Goal: Task Accomplishment & Management: Complete application form

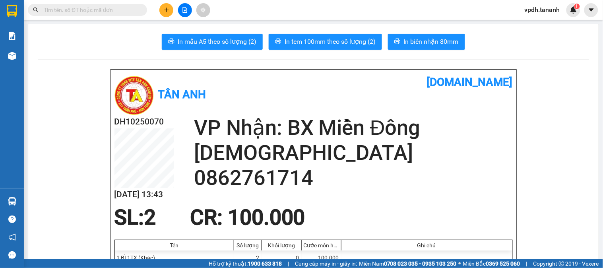
click at [160, 10] on button at bounding box center [166, 10] width 14 height 14
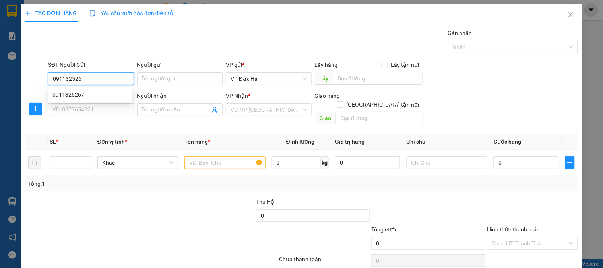
type input "0911325267"
click at [93, 90] on div "0911325267 - ." at bounding box center [89, 94] width 75 height 9
type input "."
type input "0919790572"
type input "."
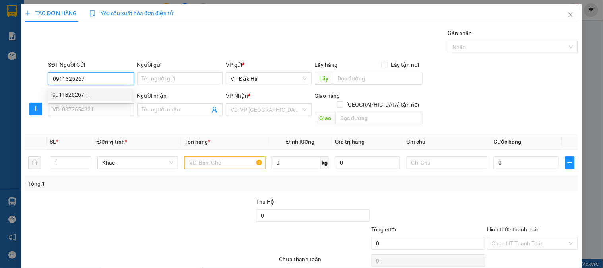
type input "TĐT THỊNH GIA"
type input "100.000"
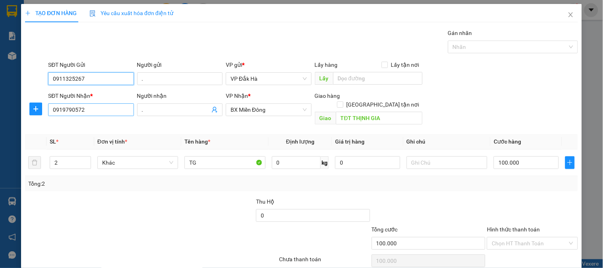
type input "0911325267"
click at [93, 110] on input "0919790572" at bounding box center [90, 109] width 85 height 13
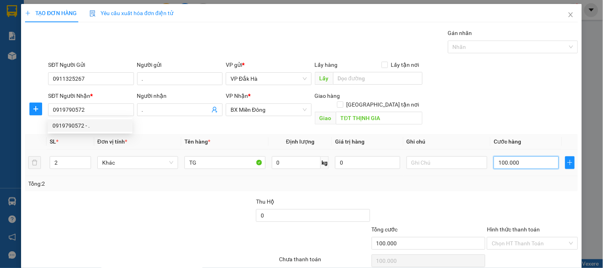
click at [527, 158] on input "100.000" at bounding box center [526, 162] width 65 height 13
type input "5"
type input "50"
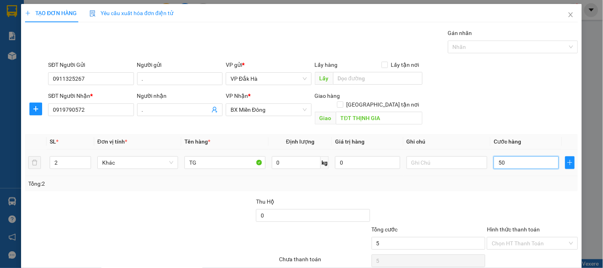
type input "50"
type input "50.000"
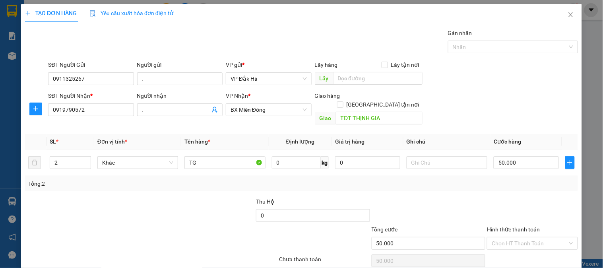
click at [427, 179] on div "Tổng: 2" at bounding box center [301, 183] width 553 height 15
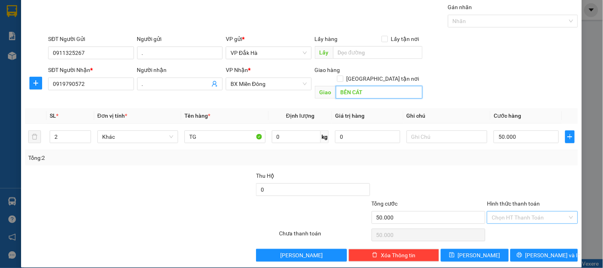
type input "BẾN CÁT"
click at [510, 212] on input "Hình thức thanh toán" at bounding box center [530, 218] width 76 height 12
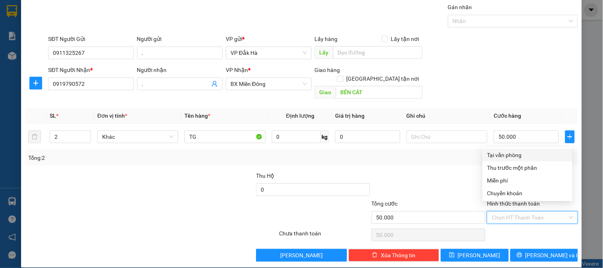
click at [495, 154] on div "Tại văn phòng" at bounding box center [527, 155] width 80 height 9
type input "0"
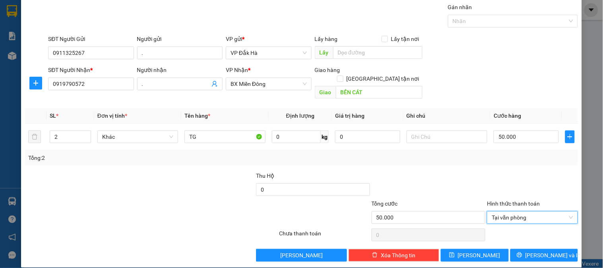
click at [435, 161] on div "Transit Pickup Surcharge Ids Transit Deliver Surcharge Ids Transit Deliver Surc…" at bounding box center [301, 132] width 553 height 259
click at [541, 251] on span "[PERSON_NAME] và In" at bounding box center [554, 255] width 56 height 9
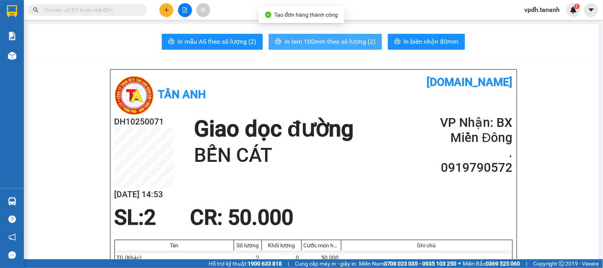
click at [327, 38] on span "In tem 100mm theo số lượng (2)" at bounding box center [330, 42] width 91 height 10
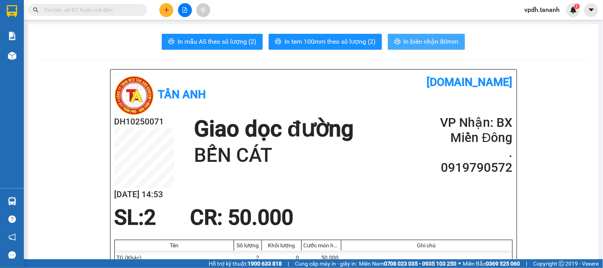
click at [412, 44] on span "In biên nhận 80mm" at bounding box center [431, 42] width 55 height 10
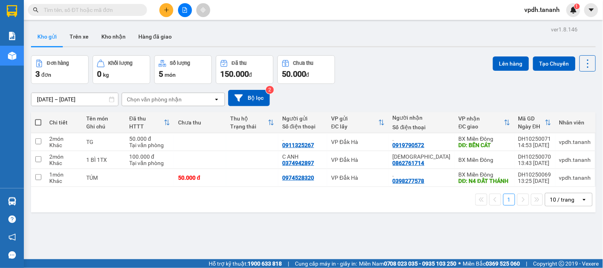
click at [164, 11] on icon "plus" at bounding box center [167, 10] width 6 height 6
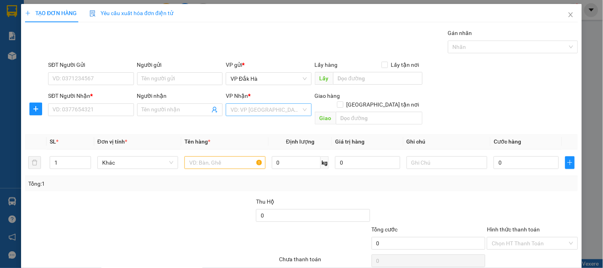
click at [289, 113] on input "search" at bounding box center [266, 110] width 70 height 12
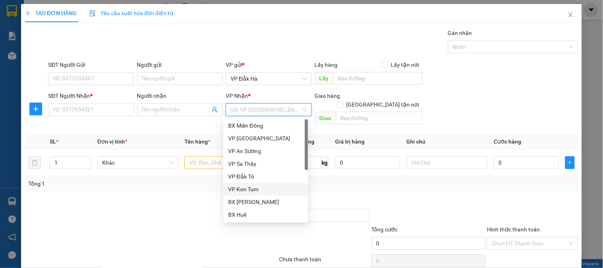
scroll to position [82, 0]
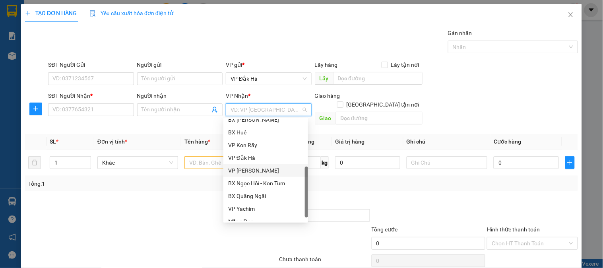
drag, startPoint x: 257, startPoint y: 169, endPoint x: 138, endPoint y: 100, distance: 137.4
click at [256, 168] on div "VP [PERSON_NAME]" at bounding box center [265, 170] width 75 height 9
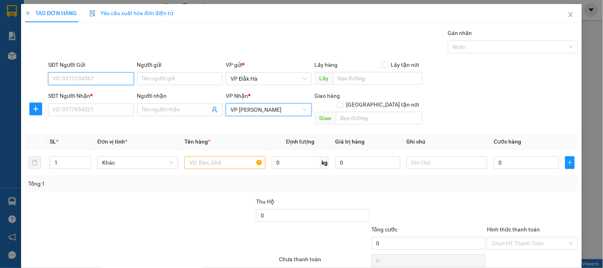
click at [126, 80] on input "SĐT Người Gửi" at bounding box center [90, 78] width 85 height 13
type input "0832595477"
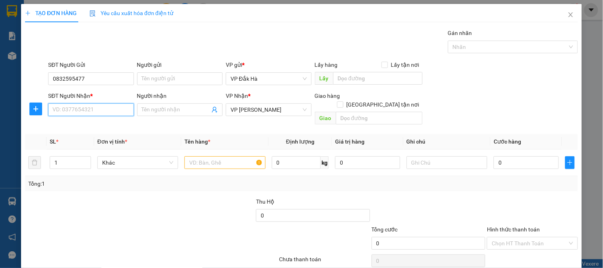
click at [120, 109] on input "SĐT Người Nhận *" at bounding box center [90, 109] width 85 height 13
click at [230, 157] on input "text" at bounding box center [224, 162] width 81 height 13
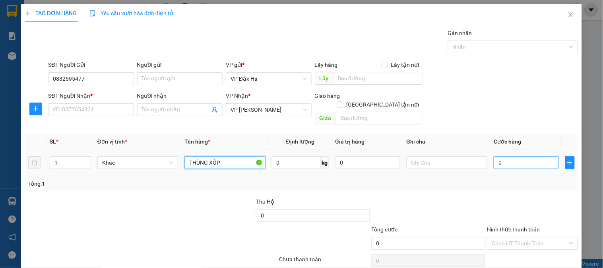
type input "THÙNG XỐP"
click at [510, 157] on input "0" at bounding box center [526, 162] width 65 height 13
type input "1"
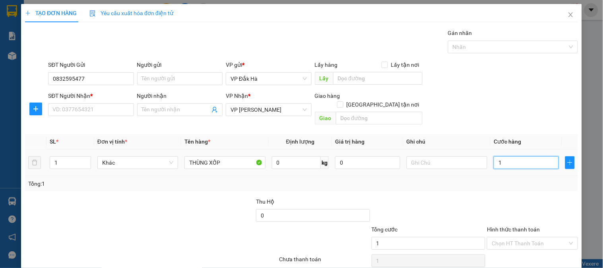
type input "10"
type input "100"
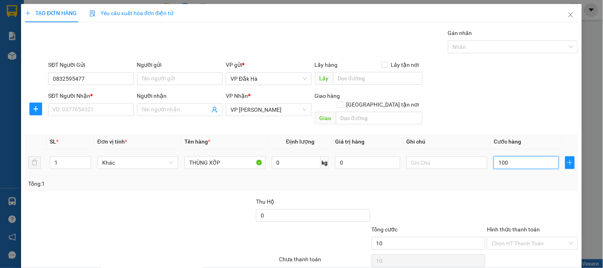
type input "100"
type input "100.000"
click at [511, 182] on div "Tổng: 1" at bounding box center [301, 183] width 553 height 15
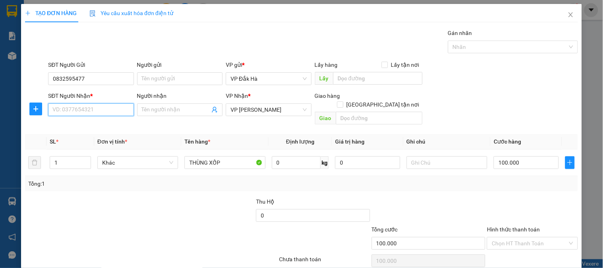
click at [78, 105] on input "SĐT Người Nhận *" at bounding box center [90, 109] width 85 height 13
type input "0398860705"
click at [225, 197] on div at bounding box center [198, 211] width 116 height 28
click at [518, 237] on input "Hình thức thanh toán" at bounding box center [530, 243] width 76 height 12
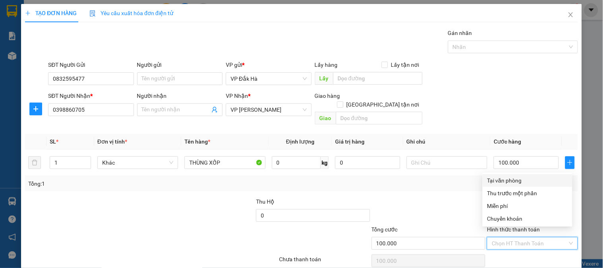
click at [503, 181] on div "Tại văn phòng" at bounding box center [527, 180] width 80 height 9
type input "0"
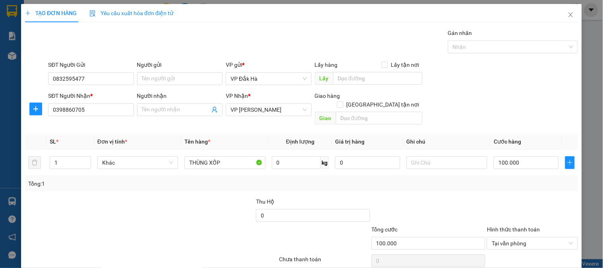
drag, startPoint x: 414, startPoint y: 191, endPoint x: 408, endPoint y: 188, distance: 6.8
click at [414, 197] on div at bounding box center [429, 211] width 116 height 28
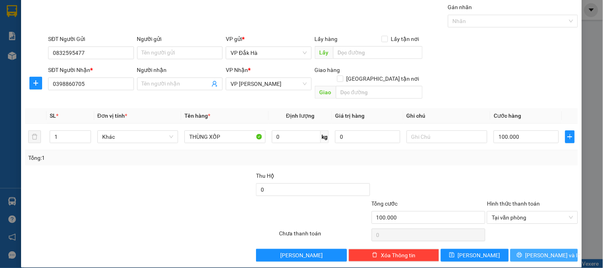
click at [531, 251] on span "Lưu và In" at bounding box center [554, 255] width 56 height 9
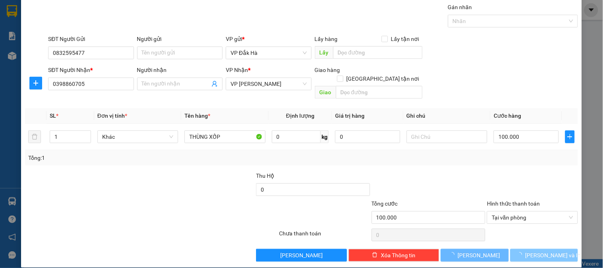
click at [541, 251] on span "Lưu và In" at bounding box center [554, 255] width 56 height 9
click at [541, 248] on main at bounding box center [301, 129] width 603 height 259
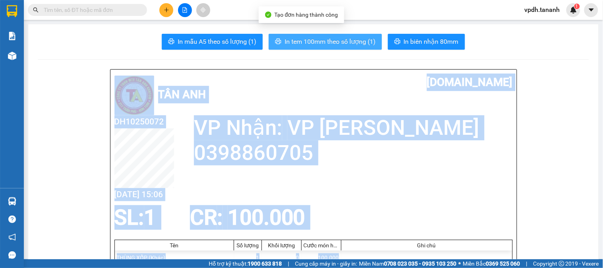
click at [336, 47] on button "In tem 100mm theo số lượng (1)" at bounding box center [325, 42] width 113 height 16
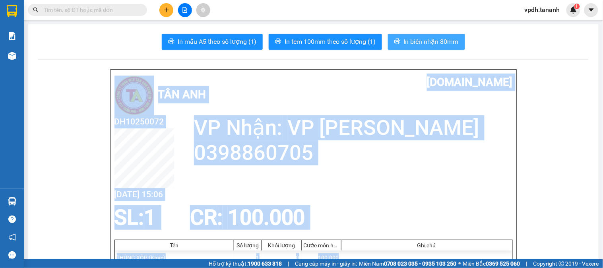
click at [412, 49] on button "In biên nhận 80mm" at bounding box center [426, 42] width 77 height 16
click at [273, 84] on div "Tân Anh" at bounding box center [214, 95] width 199 height 42
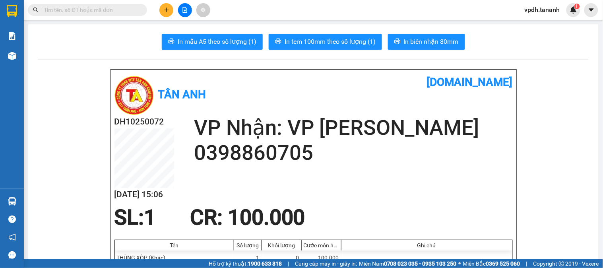
click at [167, 2] on div "Kết quả tìm kiếm ( 0 ) Bộ lọc No Data vpdh.tananh 1" at bounding box center [301, 10] width 603 height 20
click at [167, 6] on button at bounding box center [166, 10] width 14 height 14
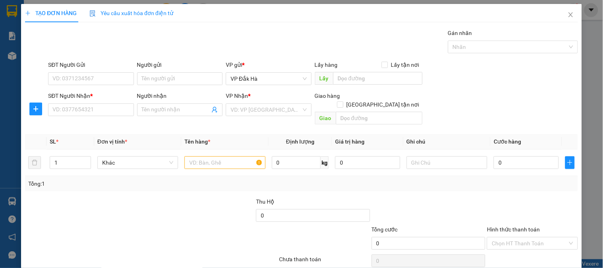
click at [245, 102] on div "VP Nhận *" at bounding box center [268, 97] width 85 height 12
click at [249, 108] on input "search" at bounding box center [266, 110] width 70 height 12
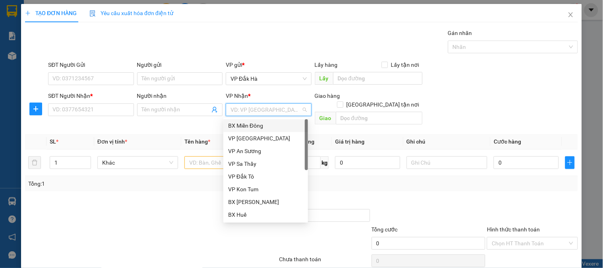
drag, startPoint x: 259, startPoint y: 122, endPoint x: 254, endPoint y: 121, distance: 5.7
click at [259, 122] on div "BX Miền Đông" at bounding box center [265, 125] width 75 height 9
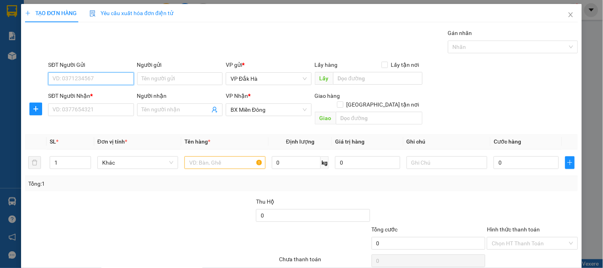
click at [94, 78] on input "SĐT Người Gửi" at bounding box center [90, 78] width 85 height 13
type input "0987734594"
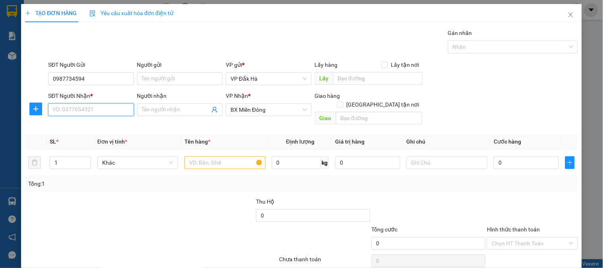
click at [98, 110] on input "SĐT Người Nhận *" at bounding box center [90, 109] width 85 height 13
type input "0964019408"
click at [195, 161] on div at bounding box center [224, 163] width 81 height 16
click at [196, 160] on input "text" at bounding box center [224, 162] width 81 height 13
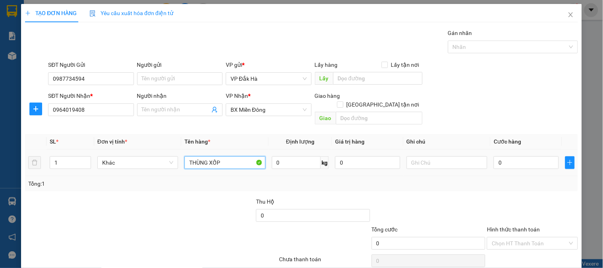
type input "THÙNG XỐP"
click at [526, 161] on div "0" at bounding box center [526, 163] width 65 height 16
click at [508, 156] on input "0" at bounding box center [526, 162] width 65 height 13
type input "8"
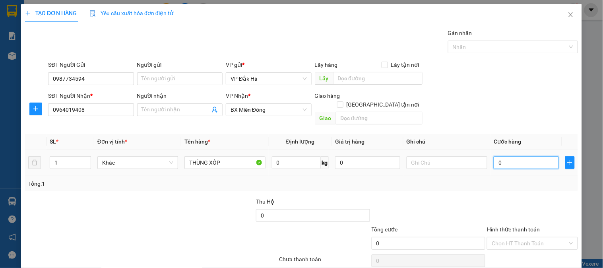
type input "8"
type input "80"
type input "80.000"
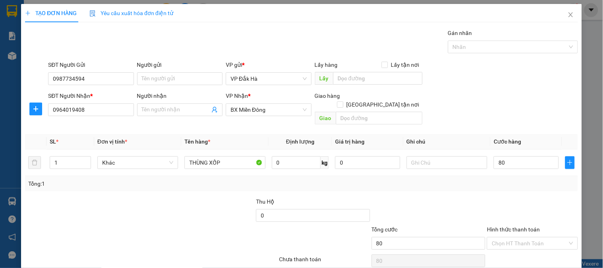
type input "80.000"
click at [500, 180] on div "Tổng: 1" at bounding box center [301, 183] width 553 height 15
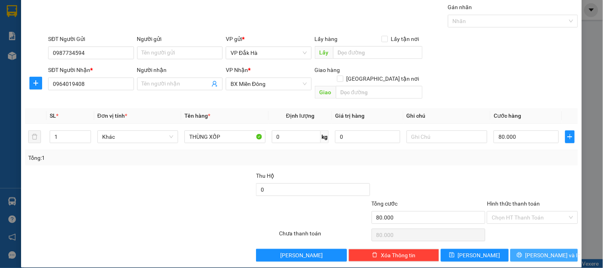
click at [522, 252] on icon "printer" at bounding box center [519, 254] width 5 height 5
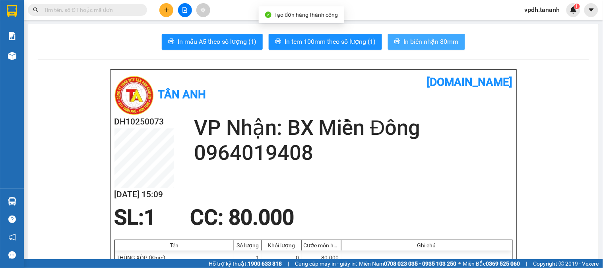
click at [427, 43] on span "In biên nhận 80mm" at bounding box center [431, 42] width 55 height 10
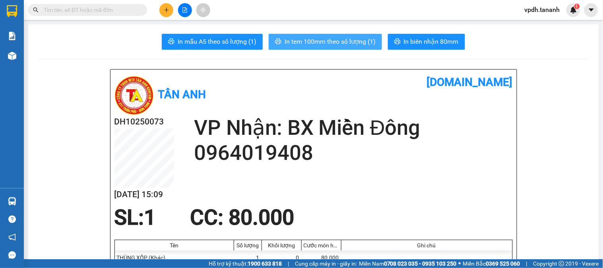
click at [357, 36] on button "In tem 100mm theo số lượng (1)" at bounding box center [325, 42] width 113 height 16
click at [335, 34] on button "In tem 100mm theo số lượng (1)" at bounding box center [325, 42] width 113 height 16
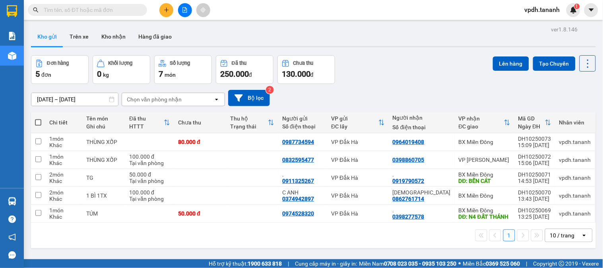
click at [166, 14] on button at bounding box center [166, 10] width 14 height 14
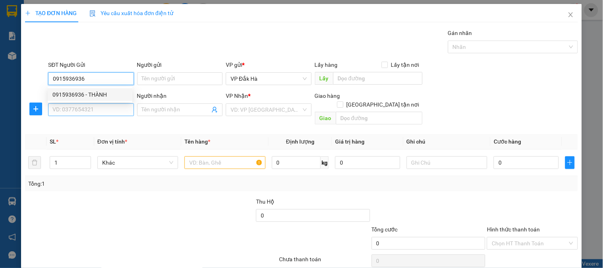
type input "0915936936"
click at [103, 115] on input "SĐT Người Nhận *" at bounding box center [90, 109] width 85 height 13
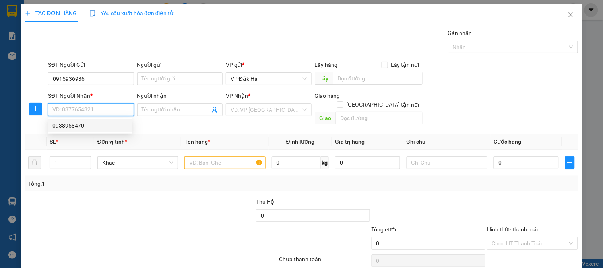
click at [105, 121] on div "0938958470" at bounding box center [89, 125] width 75 height 9
type input "0938958470"
type input "50.000"
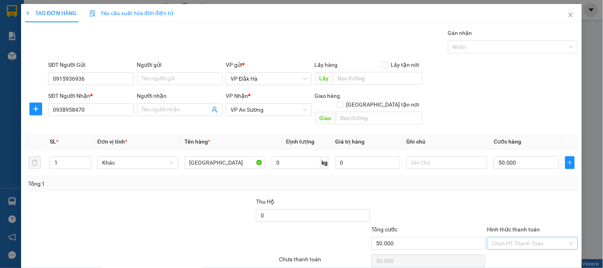
click at [511, 239] on input "Hình thức thanh toán" at bounding box center [530, 243] width 76 height 12
click at [430, 201] on div at bounding box center [429, 211] width 116 height 28
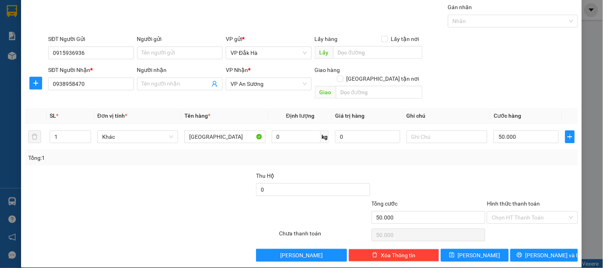
click at [520, 217] on div "Hình thức thanh toán Chọn HT Thanh Toán" at bounding box center [532, 213] width 91 height 28
click at [520, 212] on input "Hình thức thanh toán" at bounding box center [530, 218] width 76 height 12
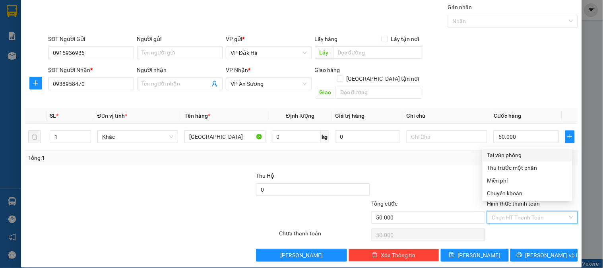
click at [512, 155] on div "Tại văn phòng" at bounding box center [527, 155] width 80 height 9
type input "0"
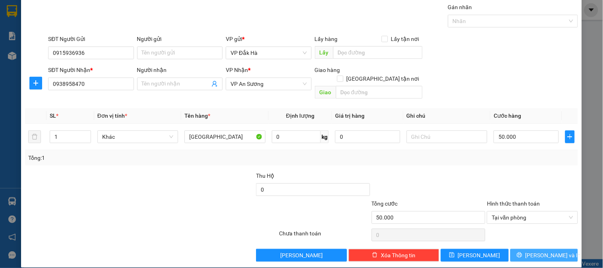
click at [552, 251] on span "[PERSON_NAME] và In" at bounding box center [554, 255] width 56 height 9
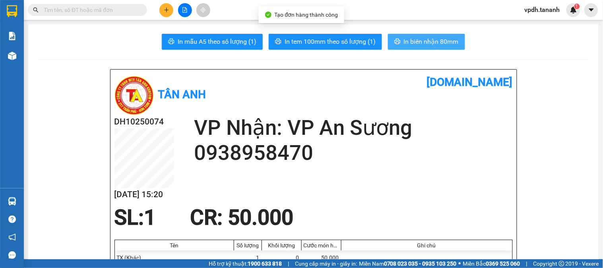
click at [416, 37] on span "In biên nhận 80mm" at bounding box center [431, 42] width 55 height 10
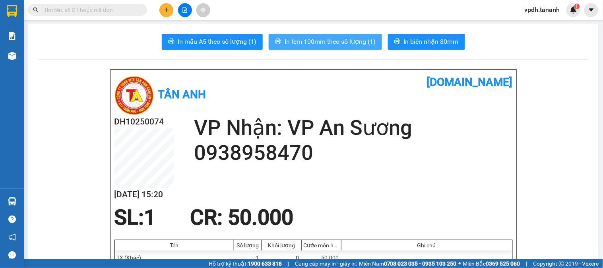
click at [338, 39] on span "In tem 100mm theo số lượng (1)" at bounding box center [330, 42] width 91 height 10
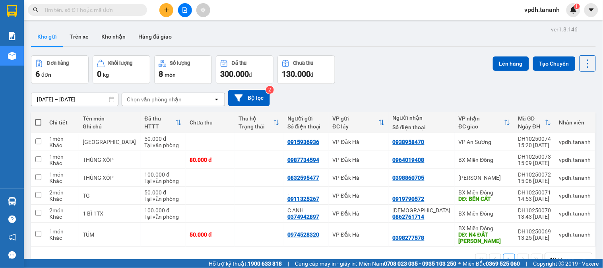
scroll to position [37, 0]
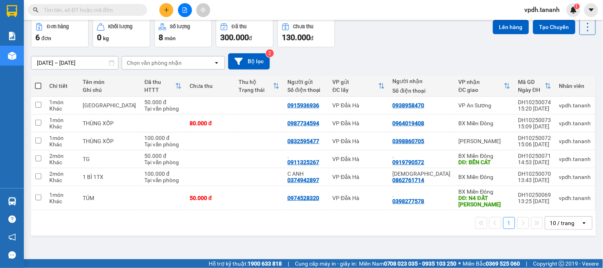
click at [160, 13] on button at bounding box center [166, 10] width 14 height 14
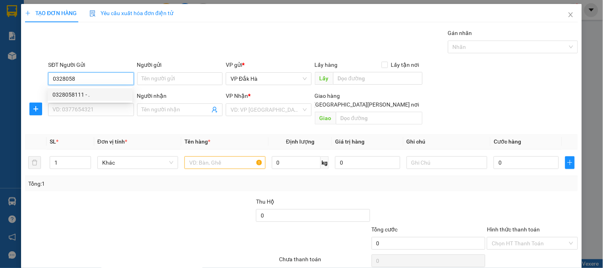
click at [99, 93] on div "0328058111 - ." at bounding box center [89, 94] width 75 height 9
type input "0328058111"
type input "."
type input "0981128578"
type input "C DIỄM"
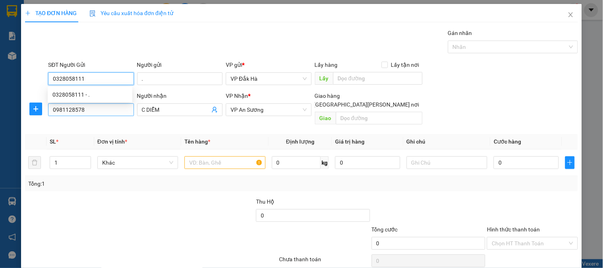
type input "50.000"
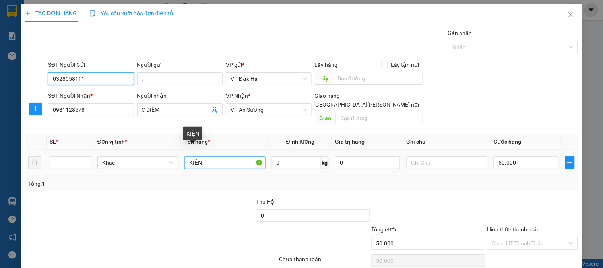
type input "0328058111"
drag, startPoint x: 193, startPoint y: 156, endPoint x: 186, endPoint y: 157, distance: 7.2
click at [186, 157] on input "KIỆN" at bounding box center [224, 162] width 81 height 13
click at [86, 161] on span "Decrease Value" at bounding box center [86, 164] width 9 height 7
type input "2 can"
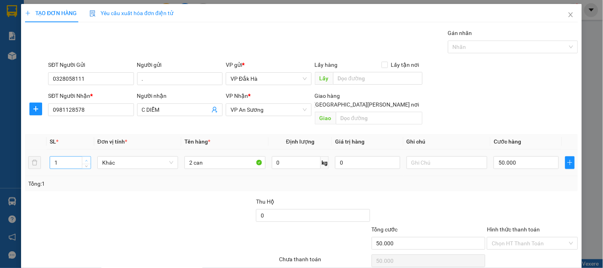
type input "2"
click at [85, 159] on icon "up" at bounding box center [86, 160] width 3 height 3
click at [515, 156] on input "50.000" at bounding box center [526, 162] width 65 height 13
type input "1"
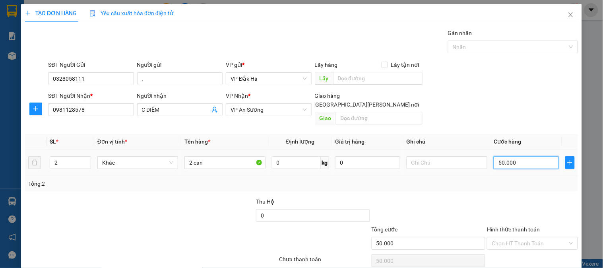
type input "1"
type input "10"
type input "100"
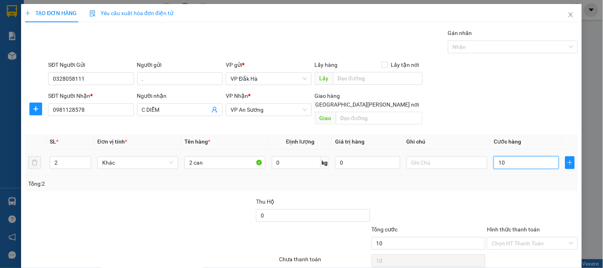
type input "100"
click at [510, 181] on div "Tổng: 2" at bounding box center [301, 183] width 553 height 15
type input "100.000"
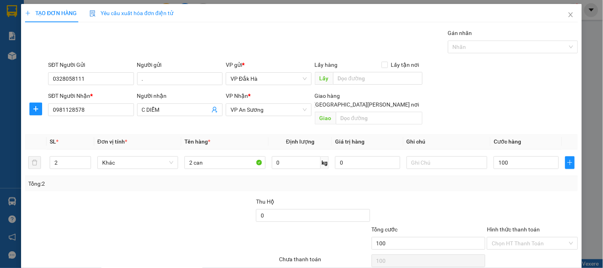
type input "100.000"
drag, startPoint x: 529, startPoint y: 233, endPoint x: 496, endPoint y: 178, distance: 64.4
click at [529, 237] on input "Hình thức thanh toán" at bounding box center [530, 243] width 76 height 12
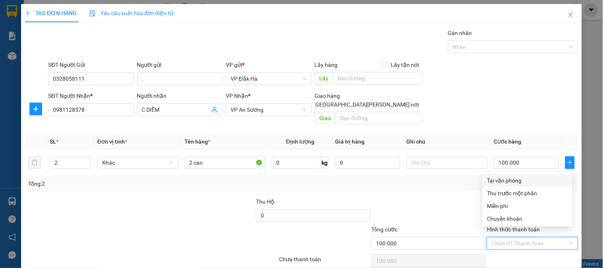
click at [499, 181] on div "Tại văn phòng" at bounding box center [527, 180] width 80 height 9
type input "0"
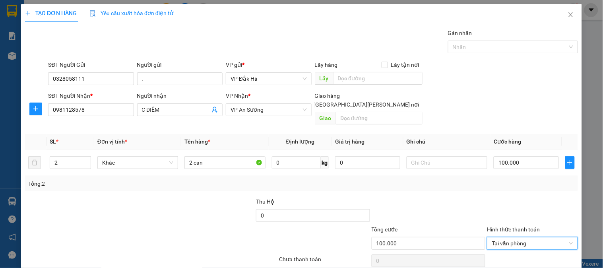
scroll to position [26, 0]
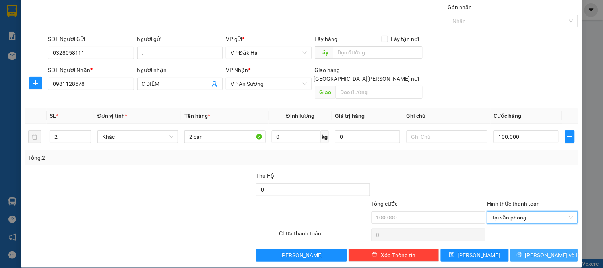
click at [534, 251] on span "Lưu và In" at bounding box center [554, 255] width 56 height 9
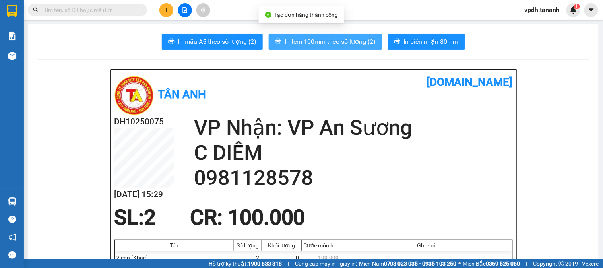
click at [325, 42] on span "In tem 100mm theo số lượng (2)" at bounding box center [330, 42] width 91 height 10
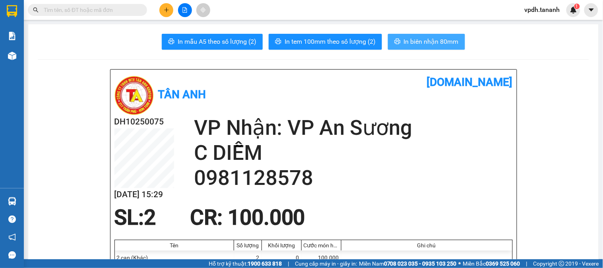
click at [404, 44] on span "In biên nhận 80mm" at bounding box center [431, 42] width 55 height 10
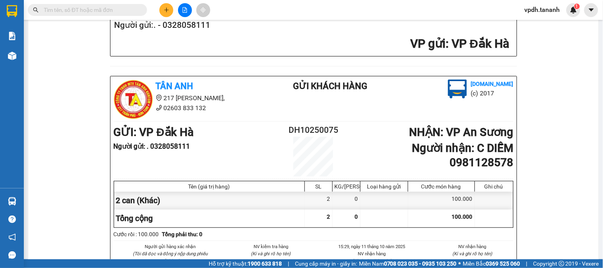
scroll to position [88, 0]
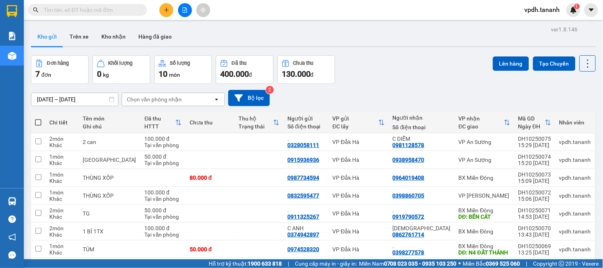
scroll to position [39, 0]
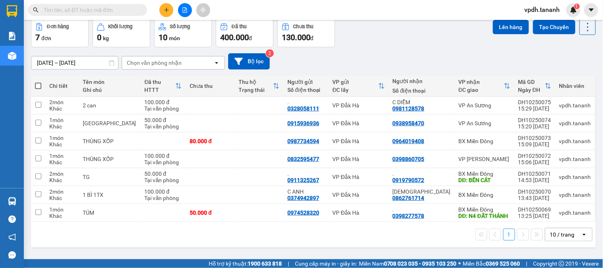
click at [168, 6] on button at bounding box center [166, 10] width 14 height 14
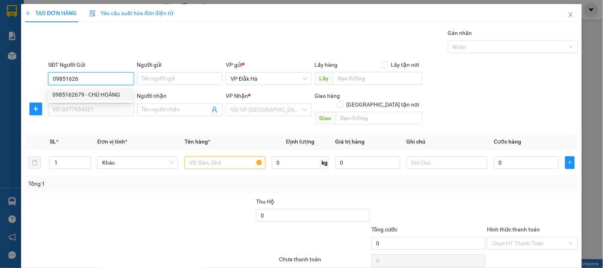
click at [106, 94] on div "0985162679 - CHÚ HOÀNG" at bounding box center [89, 94] width 75 height 9
type input "0985162679"
type input "CHÚ HOÀNG"
type input "0827478799"
type input "TOÀN"
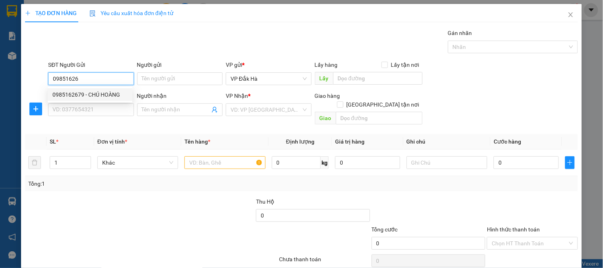
checkbox input "true"
type input "GHTN/THỦ ĐỨC/CC"
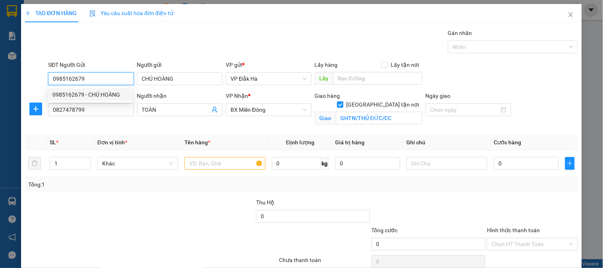
type input "100.000"
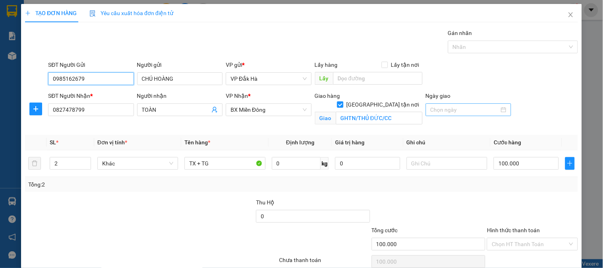
type input "0985162679"
click at [498, 108] on div at bounding box center [469, 109] width 76 height 9
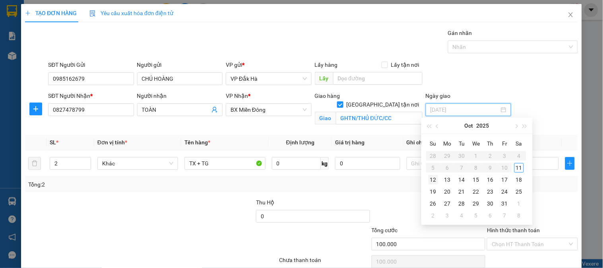
type input "[DATE]"
click at [437, 177] on div "12" at bounding box center [434, 180] width 10 height 10
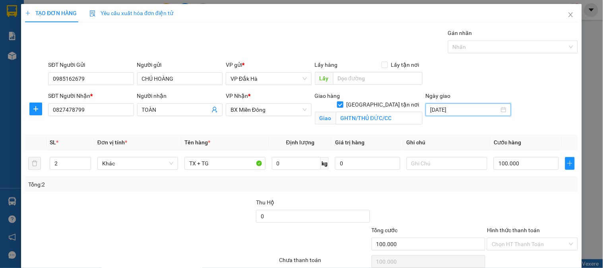
click at [370, 122] on div "Giao hàng Giao tận nơi Giao GHTN/THỦ ĐỨC/CC" at bounding box center [368, 109] width 111 height 37
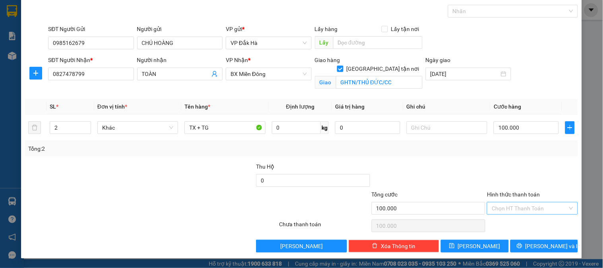
click at [528, 210] on input "Hình thức thanh toán" at bounding box center [530, 208] width 76 height 12
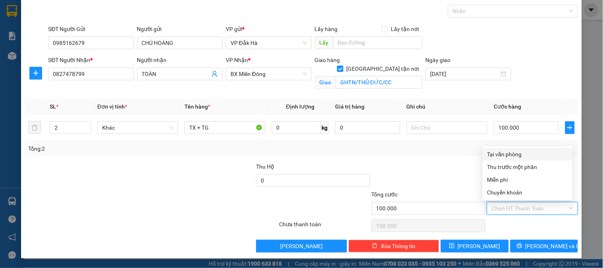
click at [504, 151] on div "Tại văn phòng" at bounding box center [527, 154] width 80 height 9
type input "0"
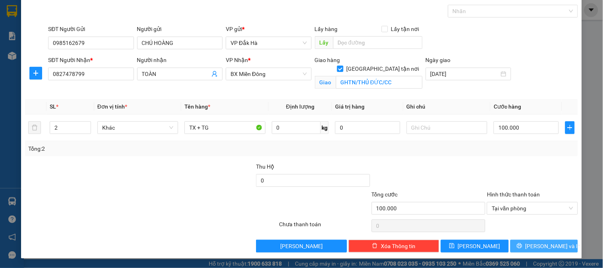
click at [545, 246] on span "Lưu và In" at bounding box center [554, 246] width 56 height 9
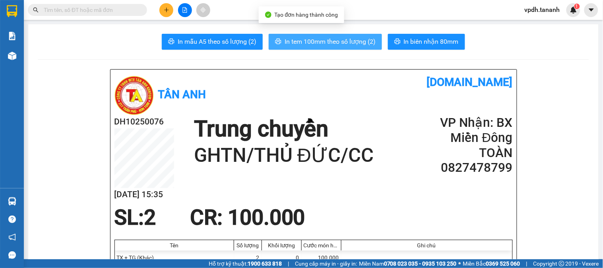
click at [309, 38] on span "In tem 100mm theo số lượng (2)" at bounding box center [330, 42] width 91 height 10
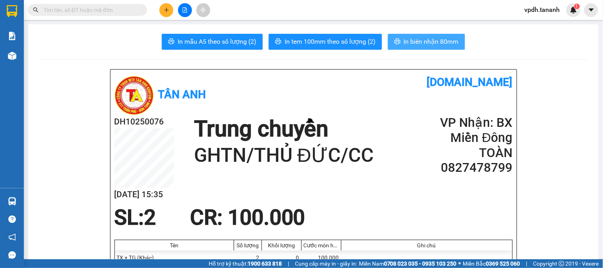
click at [424, 47] on button "In biên nhận 80mm" at bounding box center [426, 42] width 77 height 16
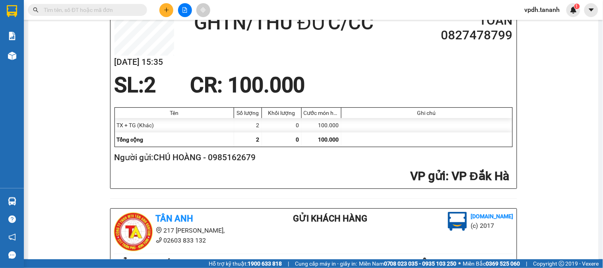
scroll to position [265, 0]
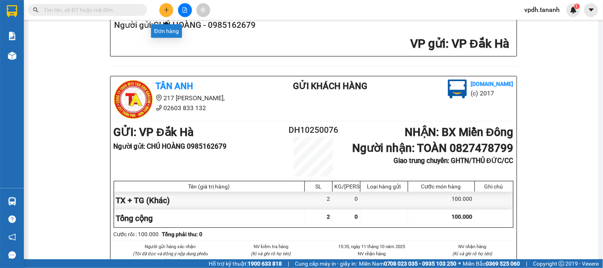
click at [166, 7] on icon "plus" at bounding box center [167, 10] width 6 height 6
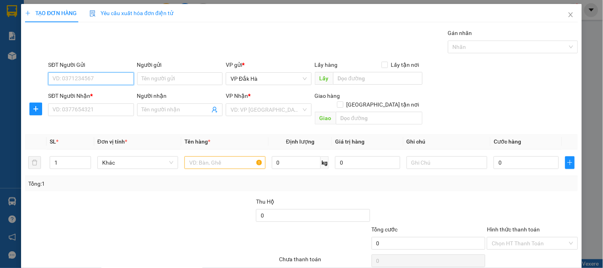
click at [119, 80] on input "SĐT Người Gửi" at bounding box center [90, 78] width 85 height 13
type input "0394511499"
click at [80, 118] on div "SĐT Người Nhận * VD: 0377654321" at bounding box center [90, 105] width 85 height 28
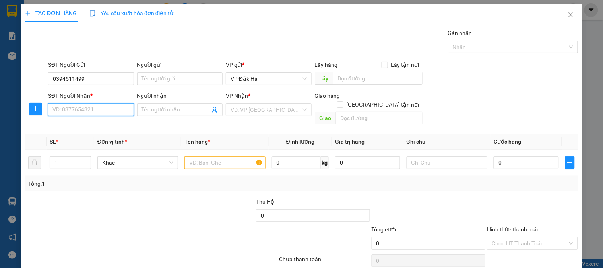
click at [85, 112] on input "SĐT Người Nhận *" at bounding box center [90, 109] width 85 height 13
type input "0968118337"
click at [256, 103] on div "VP Nhận *" at bounding box center [268, 97] width 85 height 12
click at [258, 109] on input "search" at bounding box center [266, 110] width 70 height 12
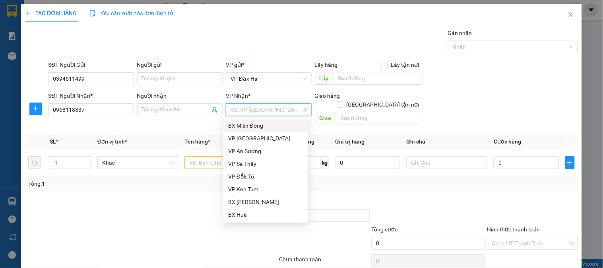
click at [262, 126] on div "BX Miền Đông" at bounding box center [265, 125] width 75 height 9
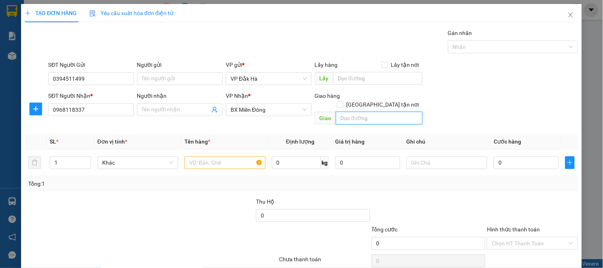
click at [383, 112] on input "text" at bounding box center [379, 118] width 87 height 13
type input "t"
type input "TTP LÁI THIÊU"
click at [216, 156] on input "text" at bounding box center [224, 162] width 81 height 13
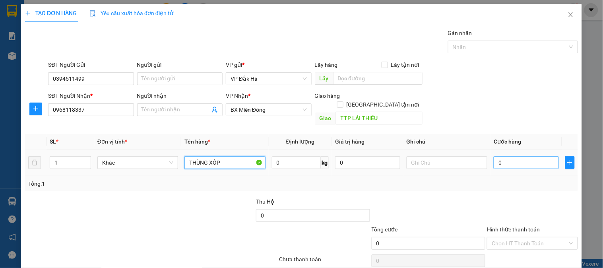
type input "THÙNG XỐP"
click at [522, 159] on input "0" at bounding box center [526, 162] width 65 height 13
type input "5"
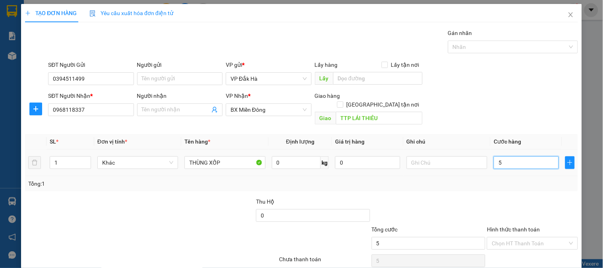
type input "50"
type input "50.000"
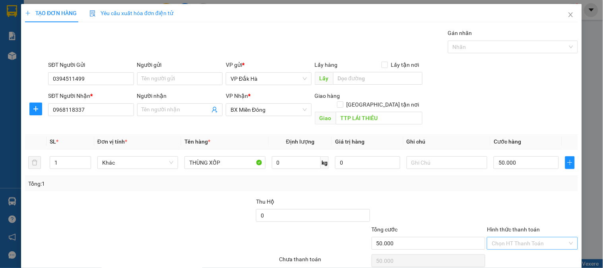
click at [529, 237] on input "Hình thức thanh toán" at bounding box center [530, 243] width 76 height 12
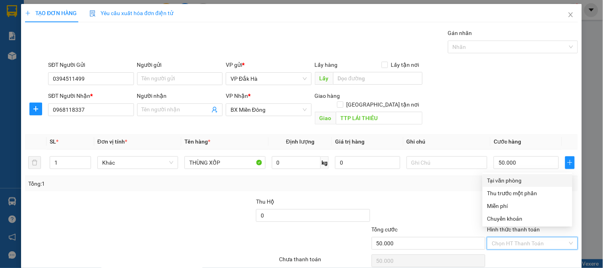
click at [508, 185] on div "Tại văn phòng" at bounding box center [528, 180] width 90 height 13
type input "0"
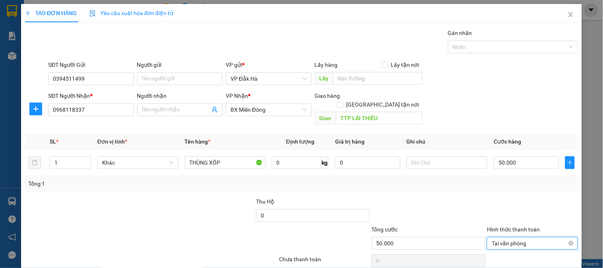
scroll to position [26, 0]
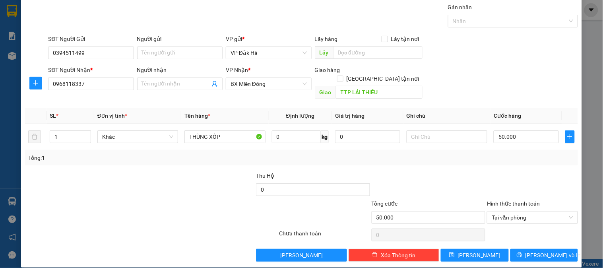
click at [553, 239] on div "Transit Pickup Surcharge Ids Transit Deliver Surcharge Ids Transit Deliver Surc…" at bounding box center [301, 132] width 553 height 259
click at [552, 251] on span "Lưu và In" at bounding box center [554, 255] width 56 height 9
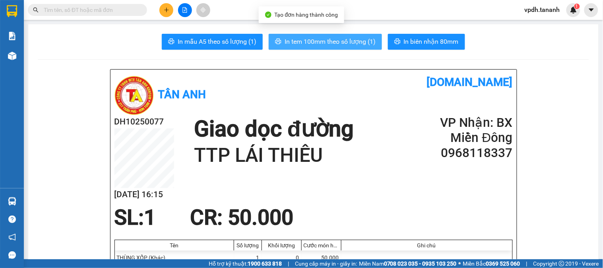
click at [353, 37] on span "In tem 100mm theo số lượng (1)" at bounding box center [330, 42] width 91 height 10
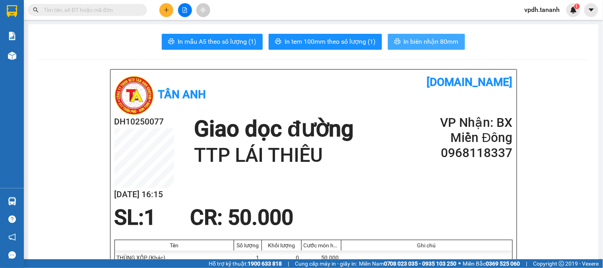
click at [440, 36] on button "In biên nhận 80mm" at bounding box center [426, 42] width 77 height 16
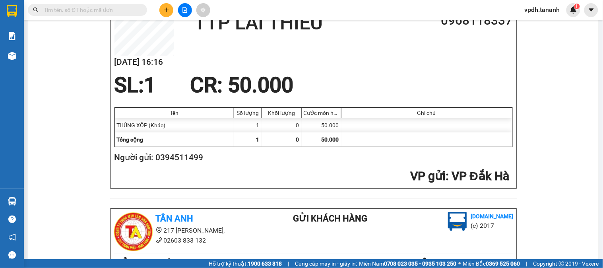
scroll to position [221, 0]
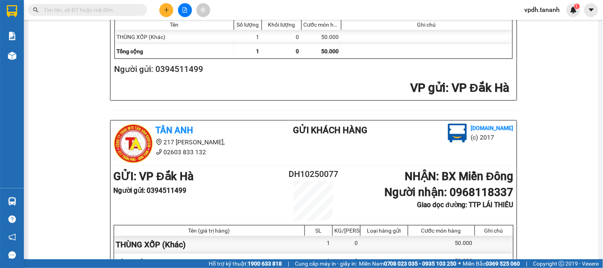
click at [169, 5] on button at bounding box center [166, 10] width 14 height 14
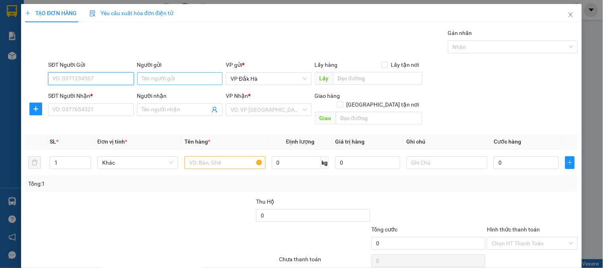
type input "1"
type input "0369588096"
click at [87, 89] on div "0369588096" at bounding box center [90, 94] width 85 height 13
type input "0937046077"
type input "CẦU ÔNG BỐ"
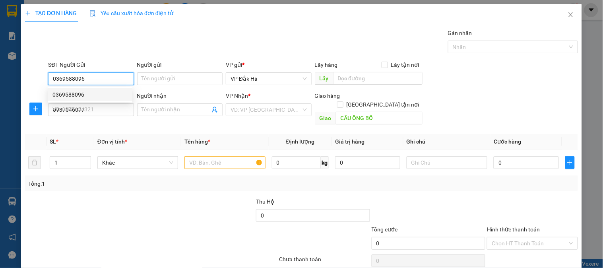
type input "100.000"
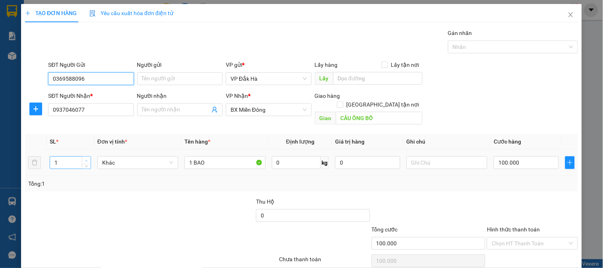
type input "0369588096"
click at [85, 159] on icon "up" at bounding box center [86, 160] width 3 height 3
type input "3"
click at [85, 159] on icon "up" at bounding box center [86, 160] width 3 height 3
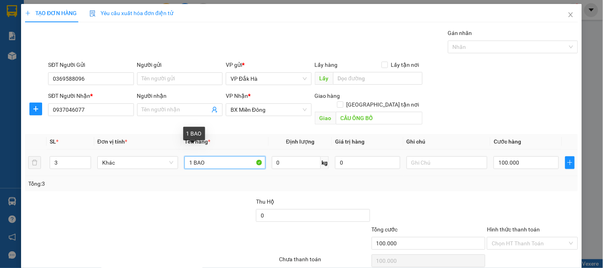
click at [217, 156] on input "1 BAO" at bounding box center [224, 162] width 81 height 13
type input "1 BAO+ 2 THÙNG GIẤY"
click at [518, 156] on input "100.000" at bounding box center [526, 162] width 65 height 13
type input "2"
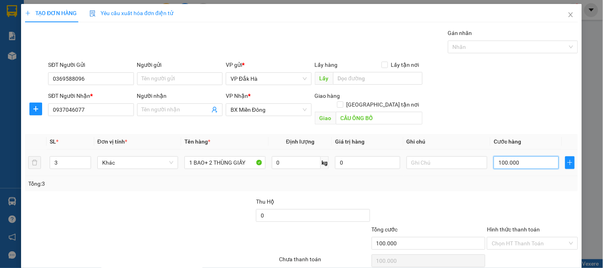
type input "2"
type input "20"
type input "200"
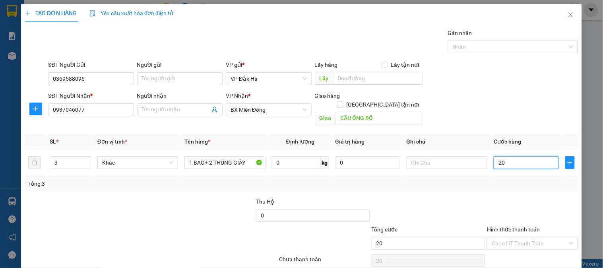
type input "200"
click at [519, 179] on div "Tổng: 3" at bounding box center [301, 183] width 547 height 9
type input "200.000"
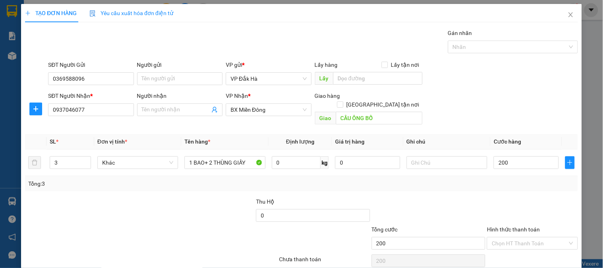
type input "200.000"
click at [512, 237] on input "Hình thức thanh toán" at bounding box center [530, 243] width 76 height 12
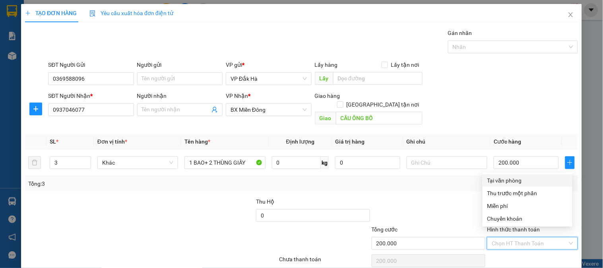
click at [500, 179] on div "Tại văn phòng" at bounding box center [527, 180] width 80 height 9
type input "0"
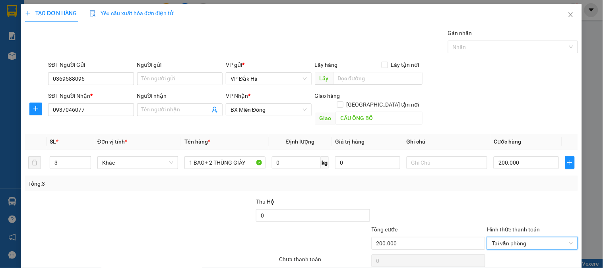
scroll to position [26, 0]
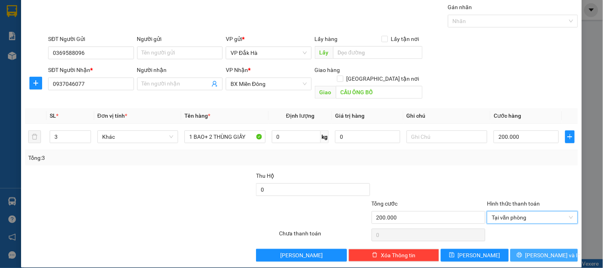
click at [529, 249] on button "Lưu và In" at bounding box center [545, 255] width 68 height 13
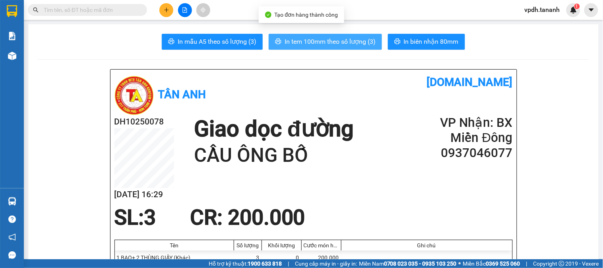
click at [329, 39] on span "In tem 100mm theo số lượng (3)" at bounding box center [330, 42] width 91 height 10
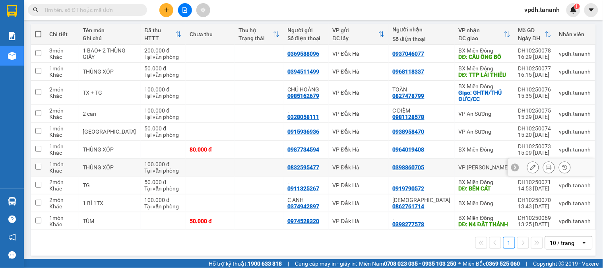
scroll to position [99, 0]
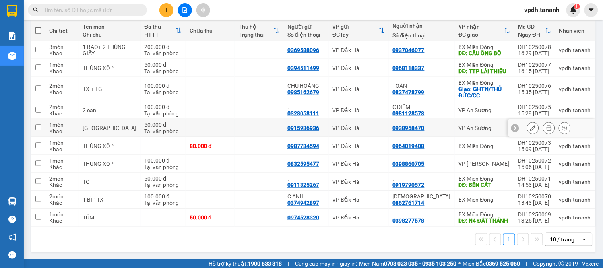
click at [465, 125] on div "VP An Sương" at bounding box center [485, 128] width 52 height 6
checkbox input "true"
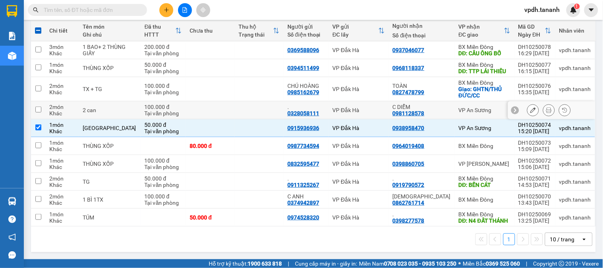
click at [462, 107] on div "VP An Sương" at bounding box center [485, 110] width 52 height 6
checkbox input "true"
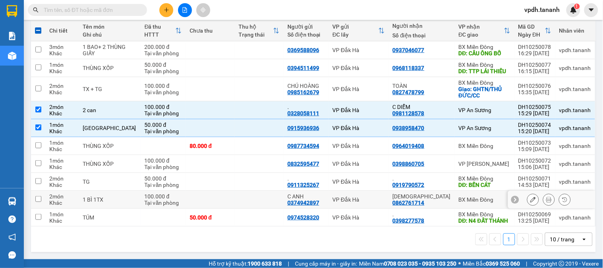
scroll to position [0, 0]
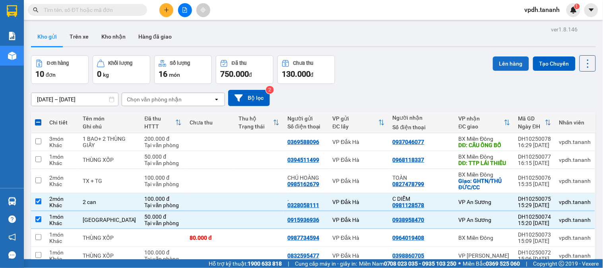
click at [495, 64] on button "Lên hàng" at bounding box center [511, 63] width 36 height 14
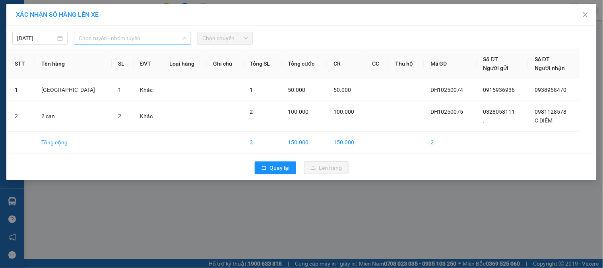
click at [129, 39] on span "Chọn tuyến - nhóm tuyến" at bounding box center [133, 38] width 108 height 12
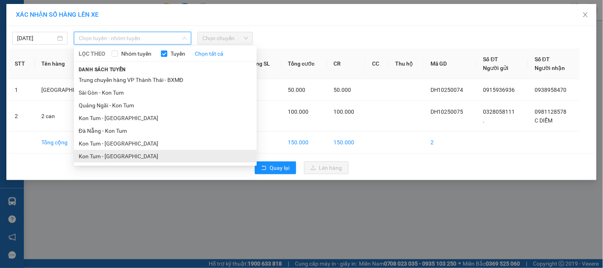
click at [131, 153] on li "Kon Tum - [GEOGRAPHIC_DATA]" at bounding box center [165, 156] width 183 height 13
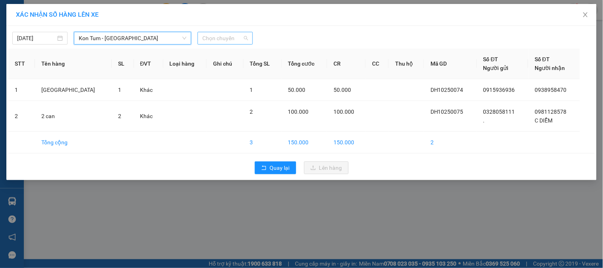
click at [219, 41] on span "Chọn chuyến" at bounding box center [225, 38] width 46 height 12
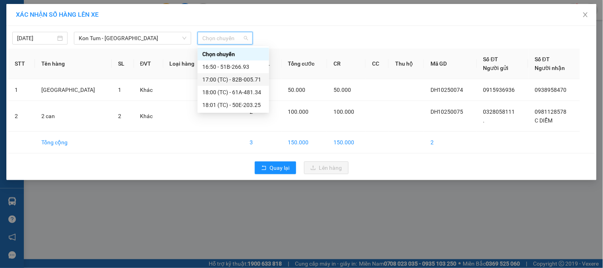
click at [241, 76] on div "17:00 (TC) - 82B-005.71" at bounding box center [233, 79] width 62 height 9
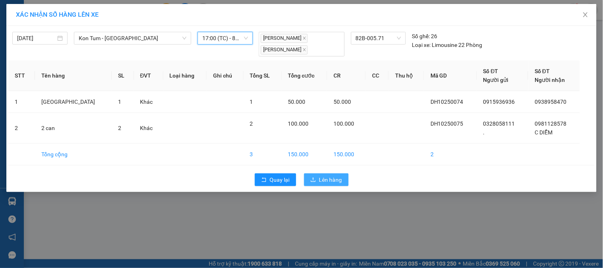
click at [328, 179] on span "Lên hàng" at bounding box center [330, 179] width 23 height 9
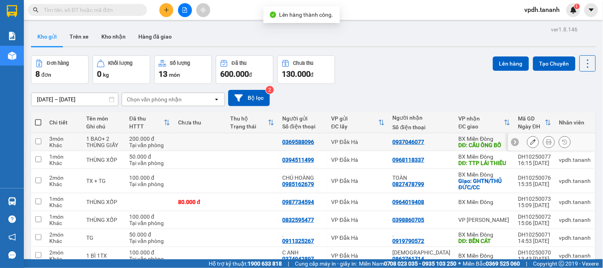
scroll to position [44, 0]
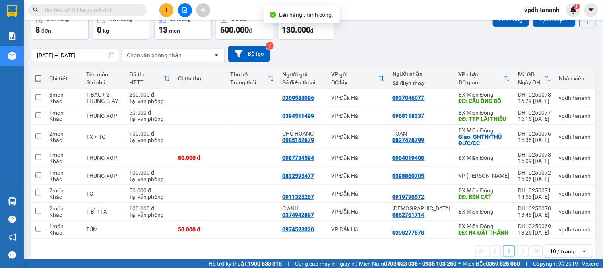
click at [35, 77] on span at bounding box center [38, 78] width 6 height 6
click at [38, 74] on input "checkbox" at bounding box center [38, 74] width 0 height 0
checkbox input "true"
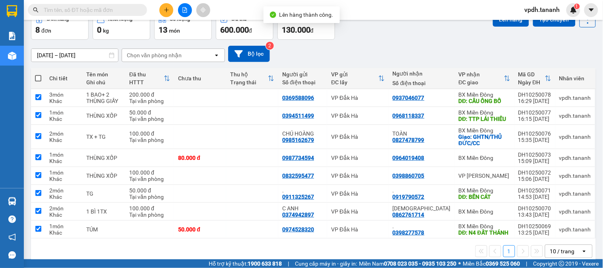
checkbox input "true"
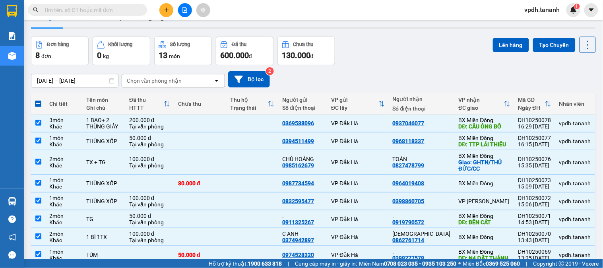
scroll to position [0, 0]
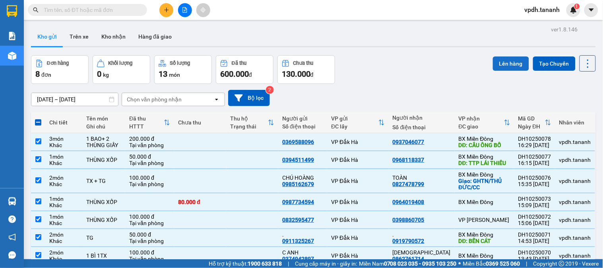
click at [509, 66] on button "Lên hàng" at bounding box center [511, 63] width 36 height 14
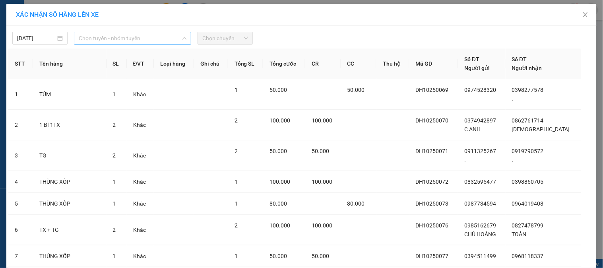
click at [132, 33] on span "Chọn tuyến - nhóm tuyến" at bounding box center [133, 38] width 108 height 12
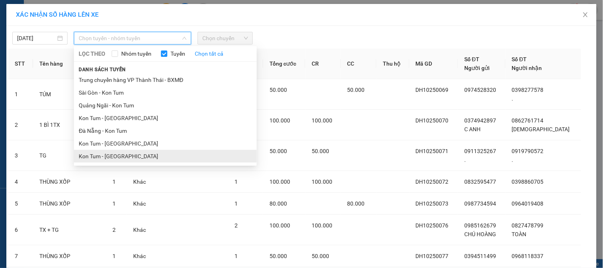
click at [118, 155] on li "Kon Tum - [GEOGRAPHIC_DATA]" at bounding box center [165, 156] width 183 height 13
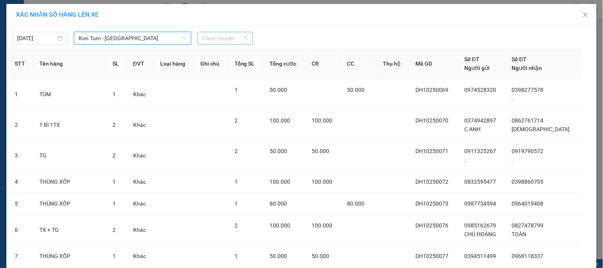
click at [222, 39] on span "Chọn chuyến" at bounding box center [225, 38] width 46 height 12
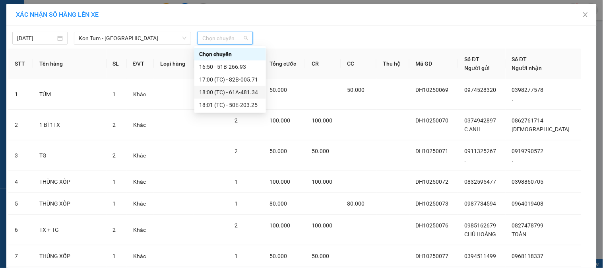
click at [248, 95] on div "18:00 (TC) - 61A-481.34" at bounding box center [230, 92] width 62 height 9
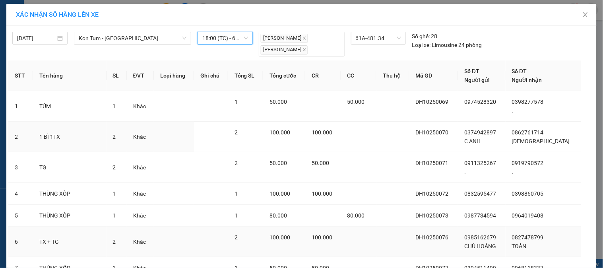
scroll to position [91, 0]
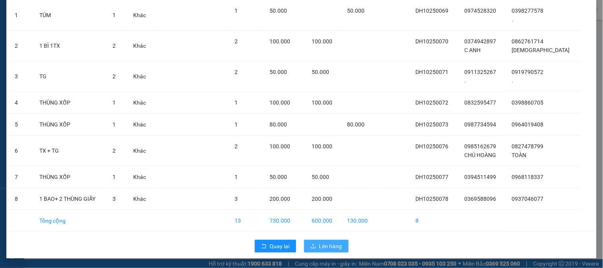
click at [324, 249] on span "Lên hàng" at bounding box center [330, 246] width 23 height 9
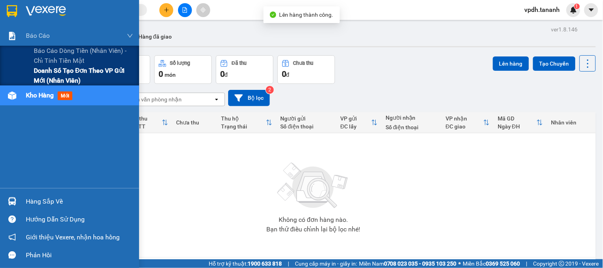
click at [57, 70] on span "Doanh số tạo đơn theo VP gửi mới (nhân viên)" at bounding box center [83, 76] width 99 height 20
